Goal: Ask a question

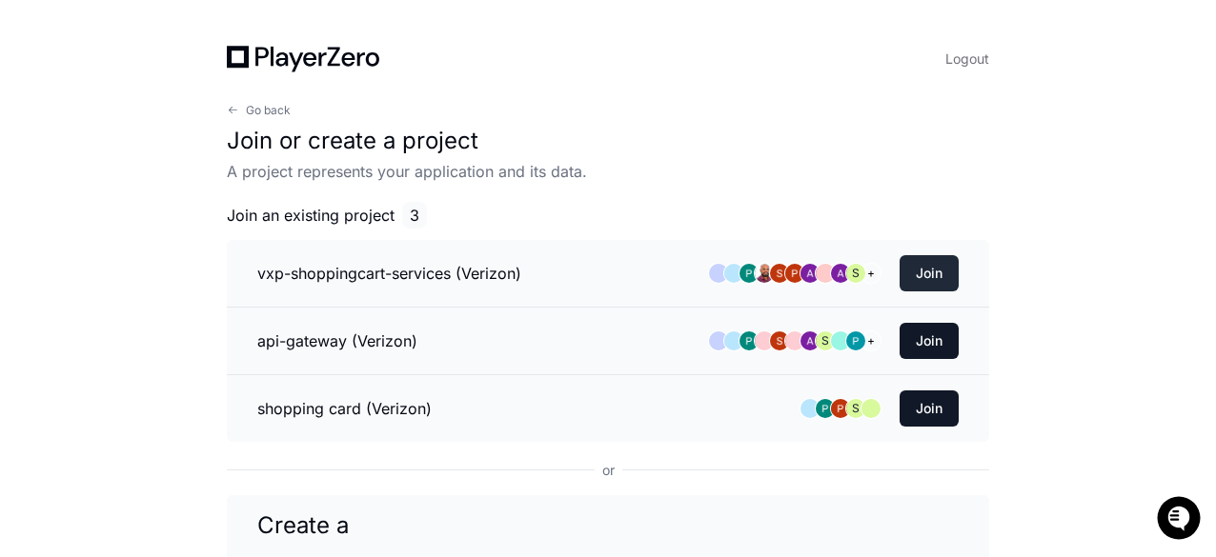
click at [915, 264] on button "Join" at bounding box center [928, 273] width 59 height 36
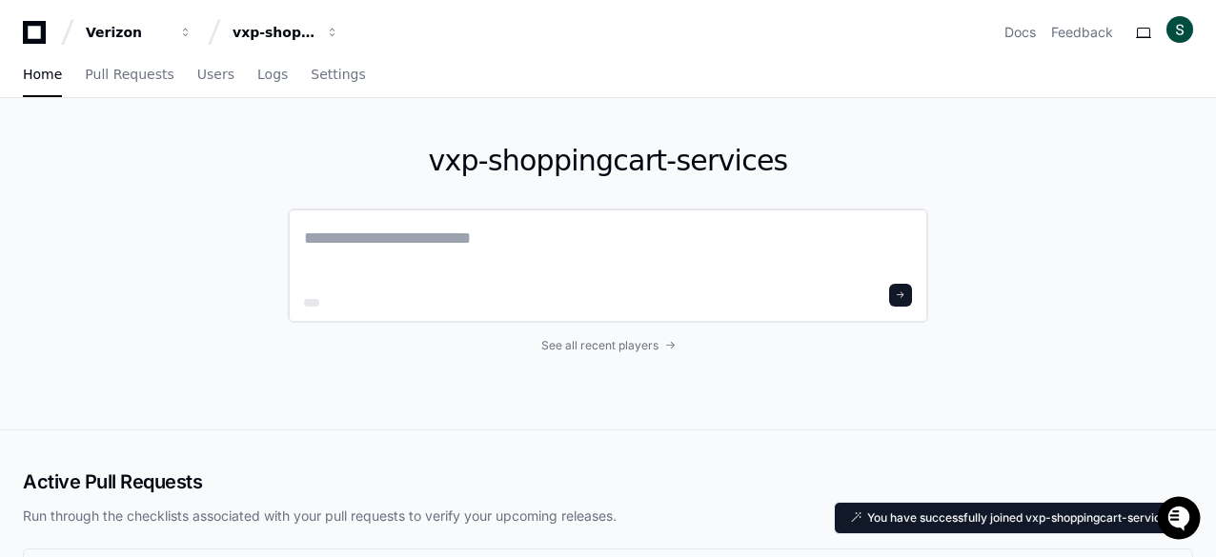
click at [439, 254] on textarea at bounding box center [608, 251] width 608 height 53
click at [192, 33] on span "button" at bounding box center [185, 32] width 13 height 13
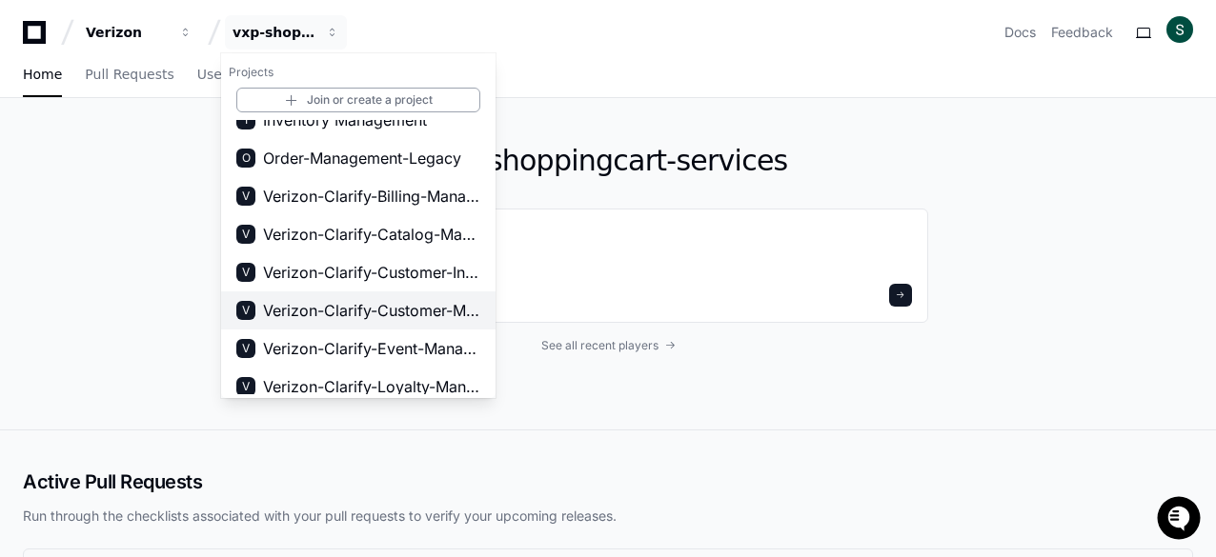
scroll to position [191, 0]
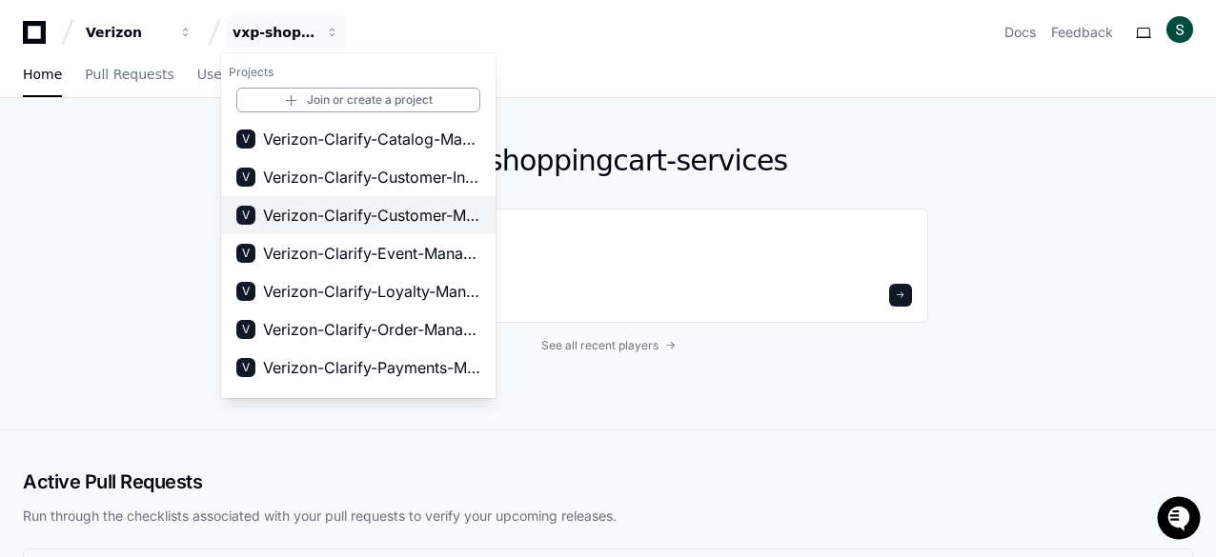
click at [423, 213] on span "Verizon-Clarify-Customer-Management" at bounding box center [371, 215] width 217 height 23
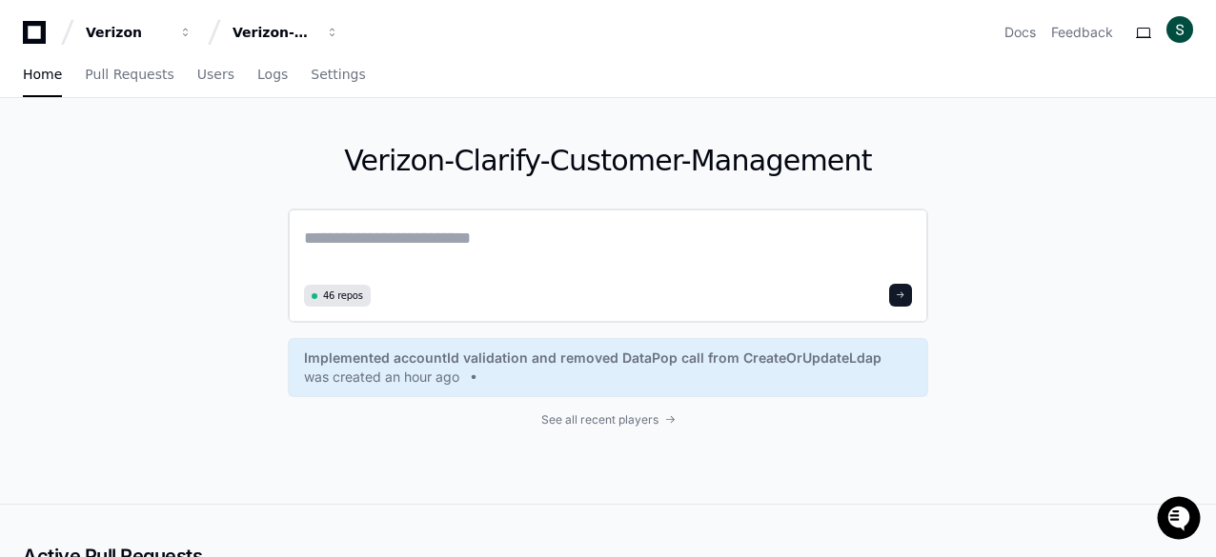
click at [439, 257] on textarea at bounding box center [608, 251] width 608 height 53
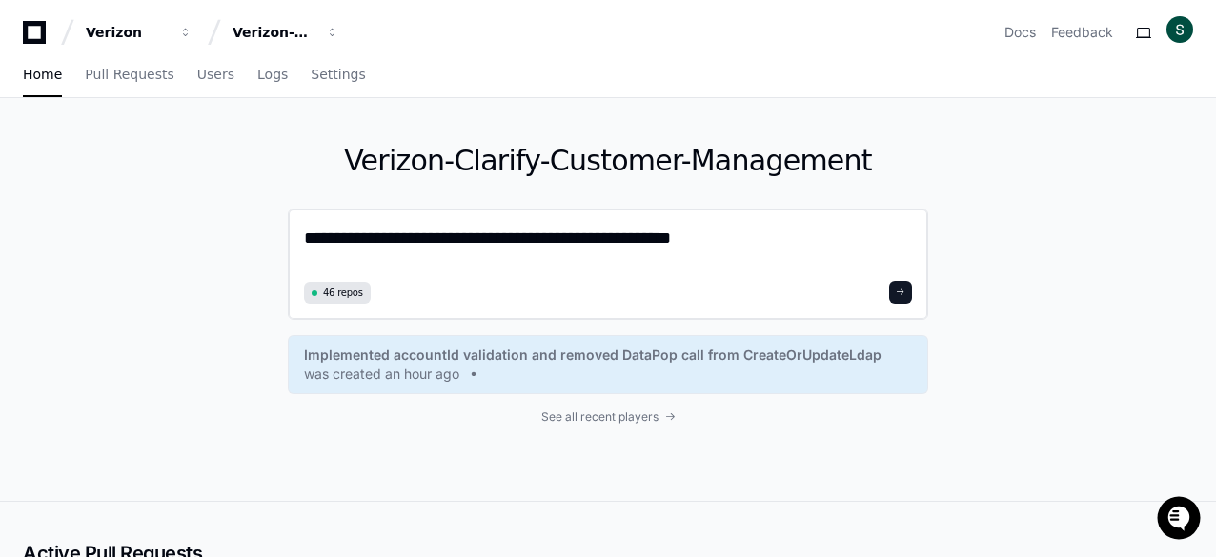
type textarea "**********"
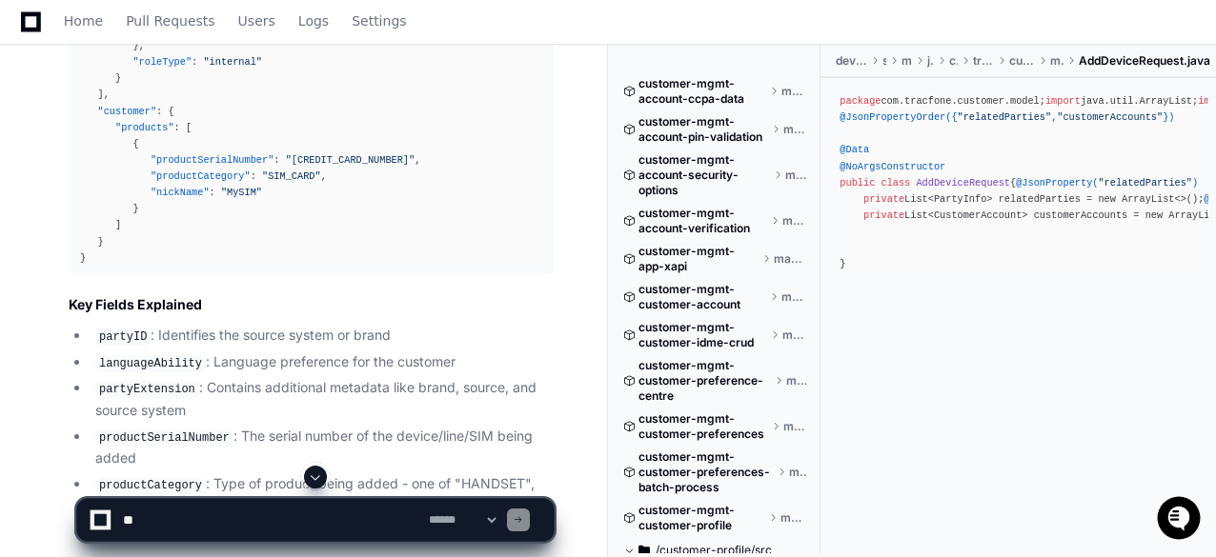
scroll to position [2734, 0]
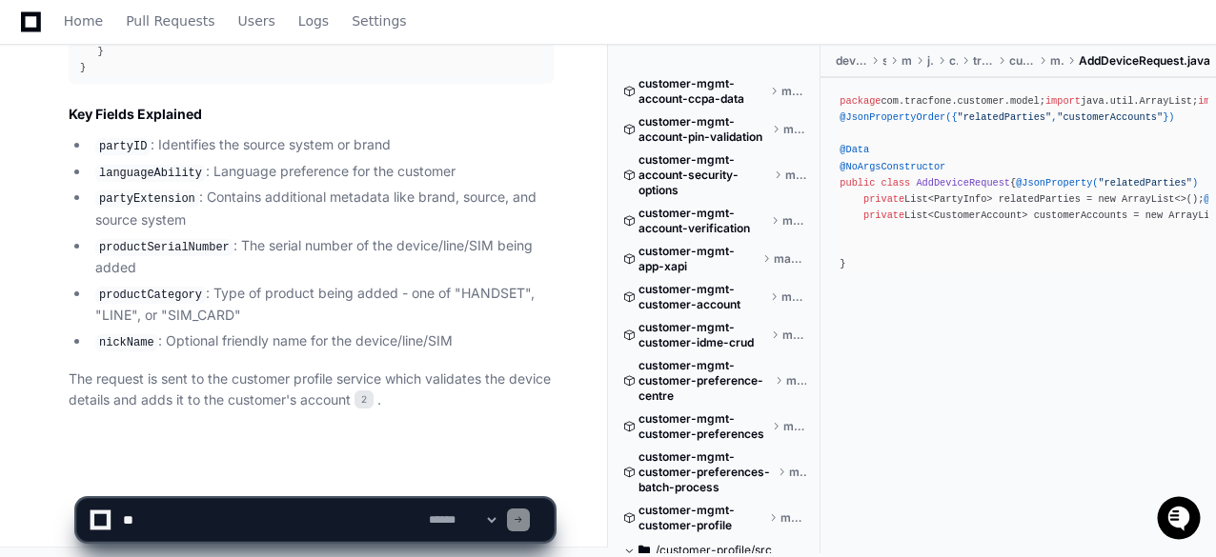
click at [207, 519] on textarea at bounding box center [272, 520] width 306 height 42
type textarea "*"
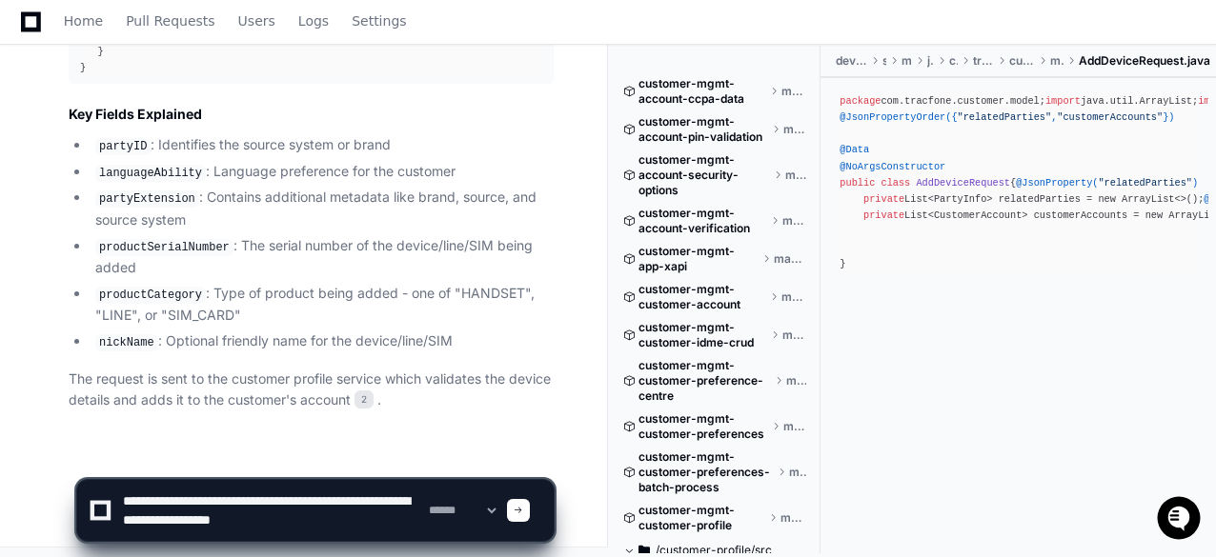
type textarea "**********"
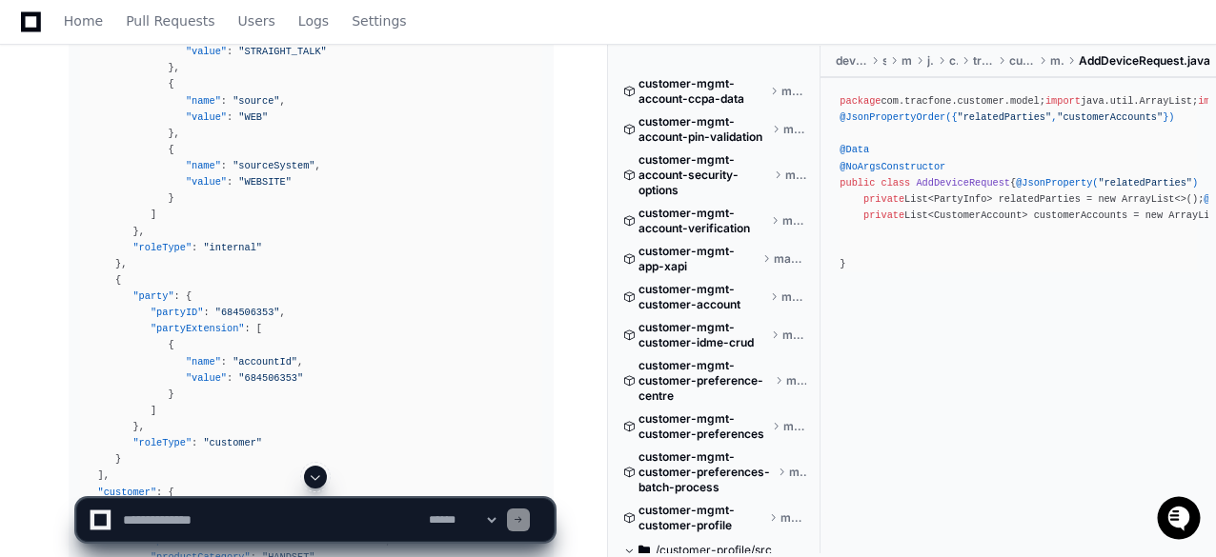
scroll to position [3822, 0]
